Goal: Information Seeking & Learning: Learn about a topic

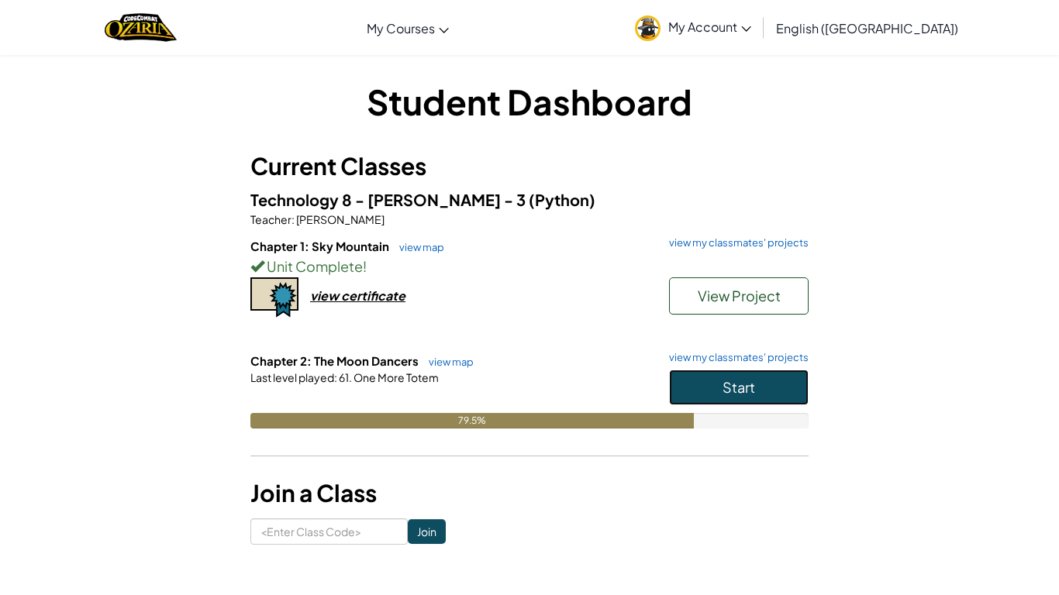
click at [684, 391] on button "Start" at bounding box center [738, 388] width 139 height 36
